Goal: Information Seeking & Learning: Learn about a topic

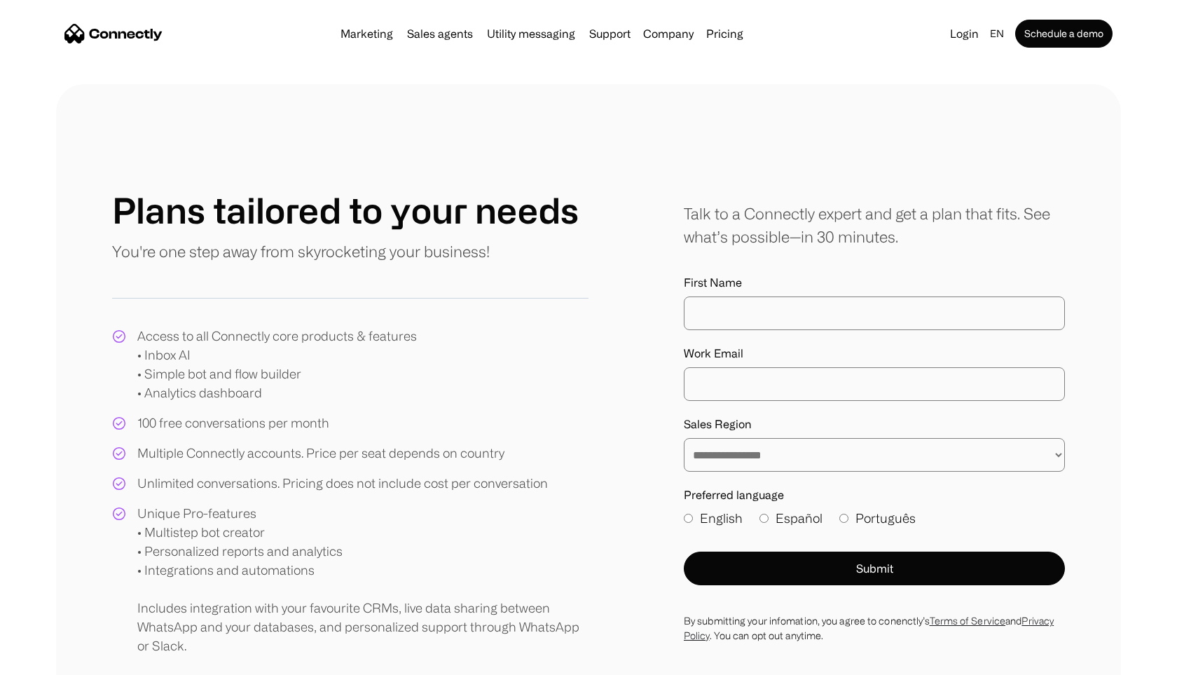
click at [726, 40] on div "Marketing Sales agents Utility messaging Support Company About us Careers Conta…" at bounding box center [542, 34] width 414 height 20
click at [727, 34] on link "Pricing" at bounding box center [725, 33] width 48 height 11
click at [718, 32] on link "Pricing" at bounding box center [725, 33] width 48 height 11
click at [721, 34] on link "Pricing" at bounding box center [725, 33] width 48 height 11
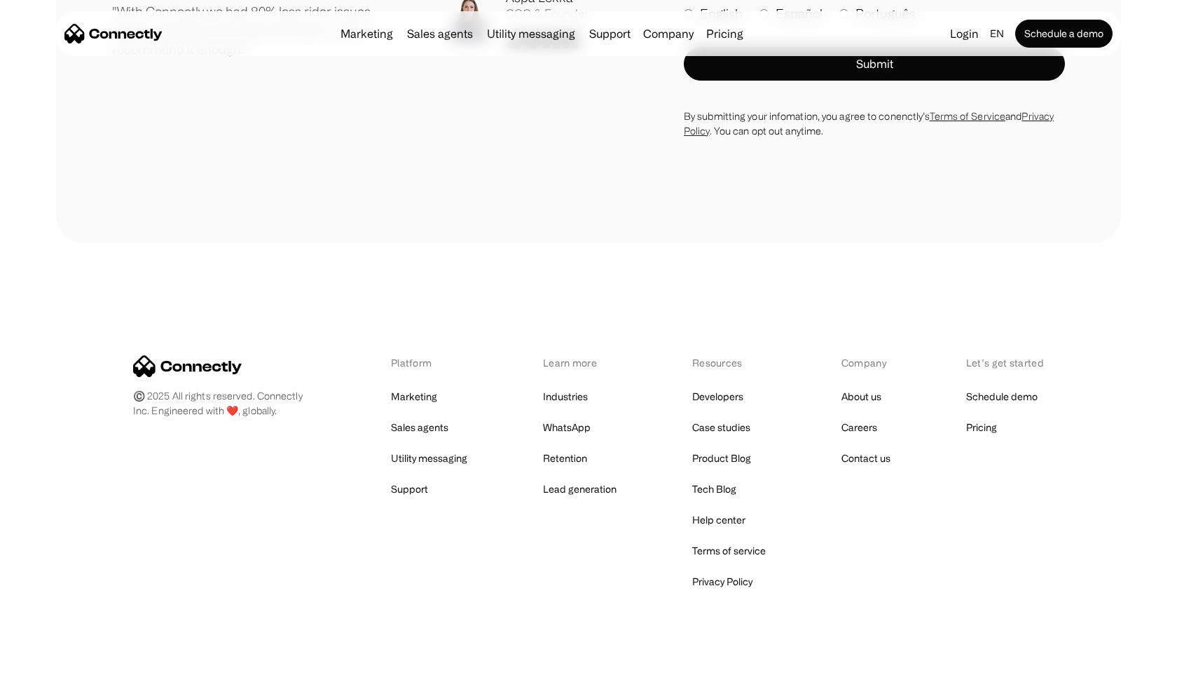
scroll to position [3593, 0]
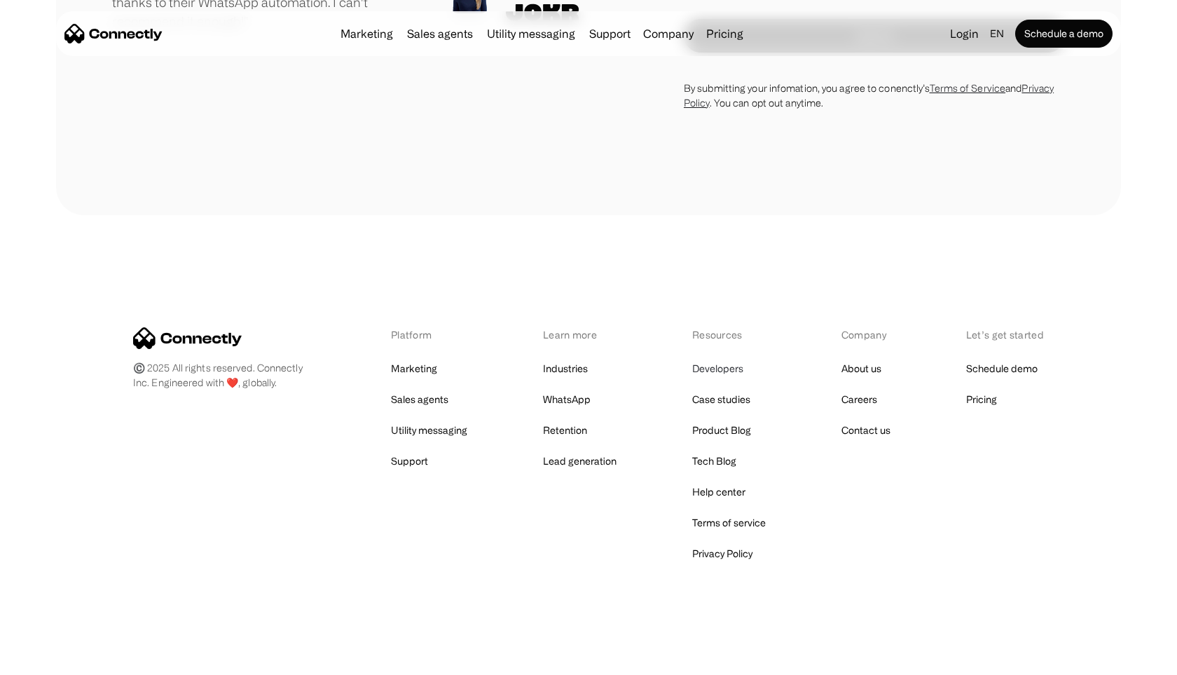
click at [730, 371] on link "Developers" at bounding box center [717, 369] width 51 height 20
